Goal: Information Seeking & Learning: Learn about a topic

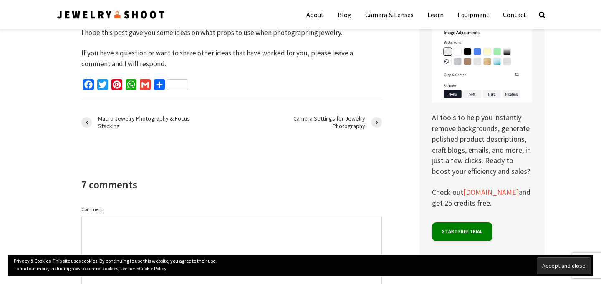
scroll to position [4231, 0]
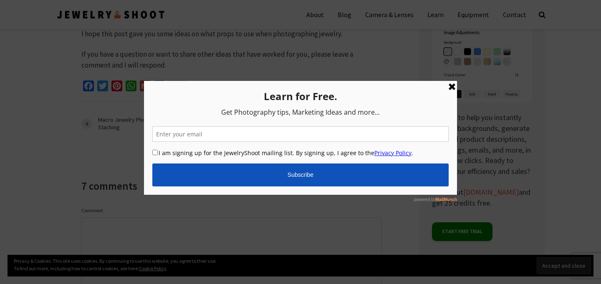
click at [451, 87] on link at bounding box center [452, 86] width 10 height 10
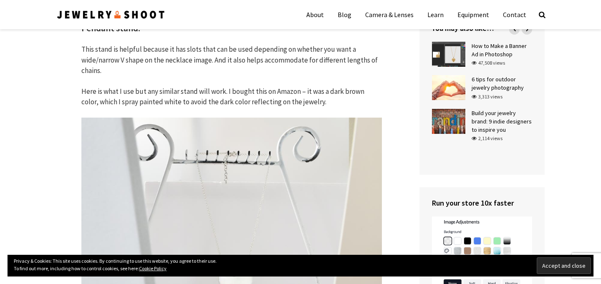
scroll to position [263, 0]
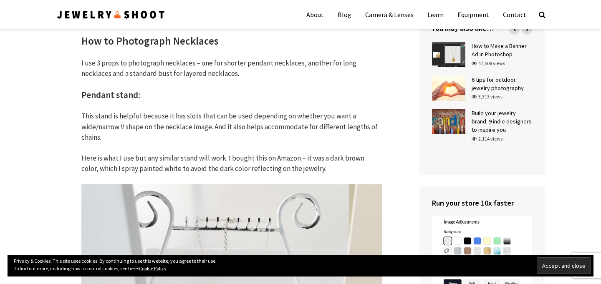
drag, startPoint x: 83, startPoint y: 115, endPoint x: 113, endPoint y: 136, distance: 36.6
click at [113, 136] on p "This stand is helpful because it has slots that can be used depending on whethe…" at bounding box center [231, 127] width 301 height 32
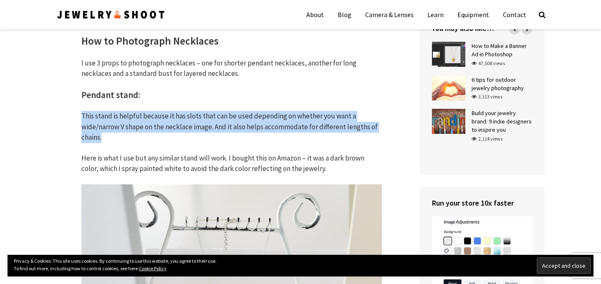
drag, startPoint x: 104, startPoint y: 138, endPoint x: 73, endPoint y: 119, distance: 36.0
copy p "This stand is helpful because it has slots that can be used depending on whethe…"
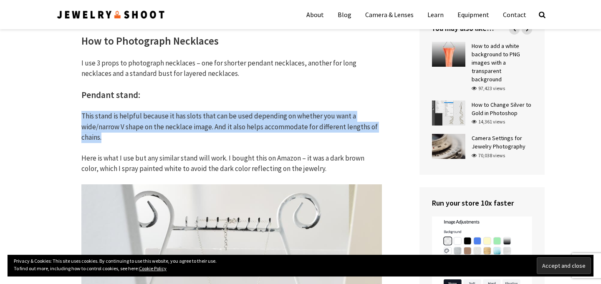
click at [178, 134] on p "This stand is helpful because it has slots that can be used depending on whethe…" at bounding box center [231, 127] width 301 height 32
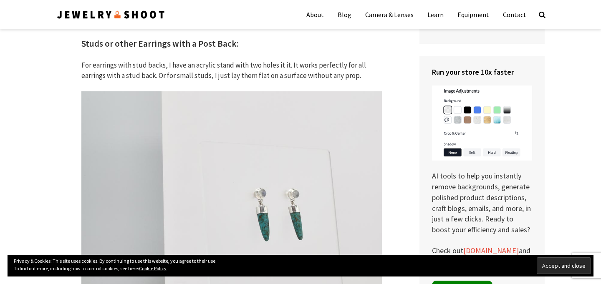
scroll to position [2407, 0]
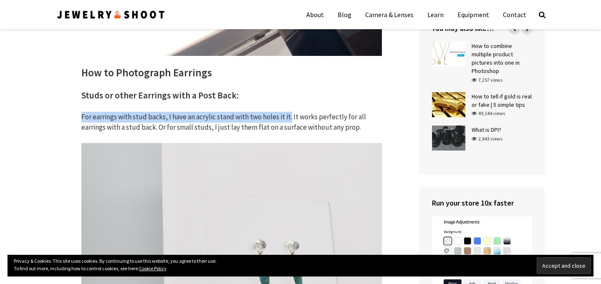
drag, startPoint x: 81, startPoint y: 116, endPoint x: 290, endPoint y: 121, distance: 209.6
copy p "For earrings with stud backs, I have an acrylic stand with two holes it it."
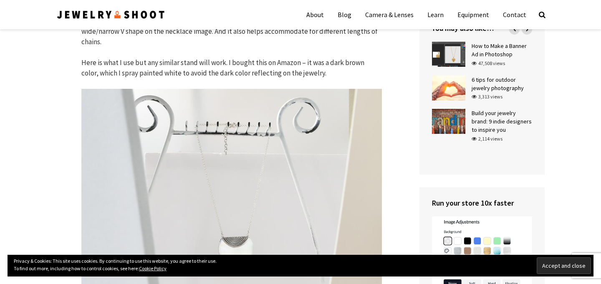
scroll to position [0, 0]
